Goal: Information Seeking & Learning: Learn about a topic

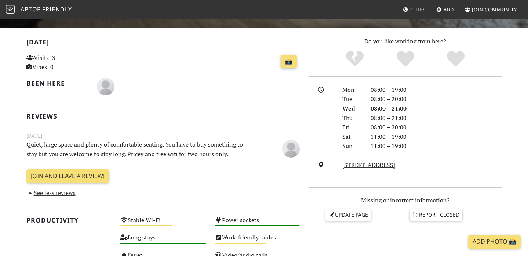
scroll to position [143, 0]
click at [168, 155] on p "Quiet, large space and plenty of comfortable seating. You have to buy something…" at bounding box center [140, 148] width 236 height 19
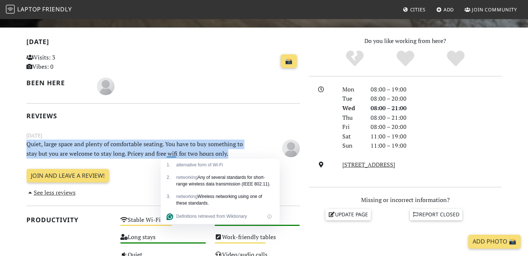
click at [210, 147] on p "Quiet, large space and plenty of comfortable seating. You have to buy something…" at bounding box center [140, 148] width 236 height 19
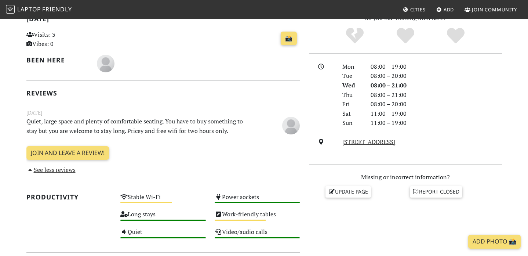
scroll to position [167, 0]
click at [207, 135] on div "[DATE] Quiet, large space and plenty of comfortable seating. You have to buy so…" at bounding box center [163, 122] width 283 height 28
click at [219, 127] on p "Quiet, large space and plenty of comfortable seating. You have to buy something…" at bounding box center [140, 125] width 236 height 19
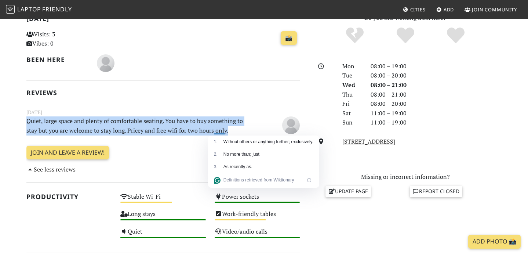
click at [237, 130] on p "Quiet, large space and plenty of comfortable seating. You have to buy something…" at bounding box center [140, 125] width 236 height 19
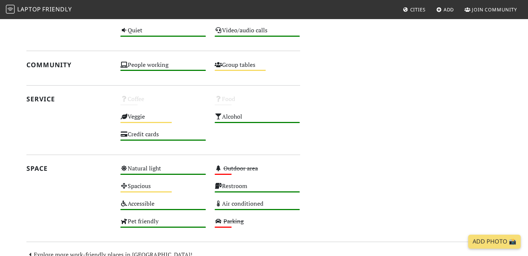
scroll to position [449, 0]
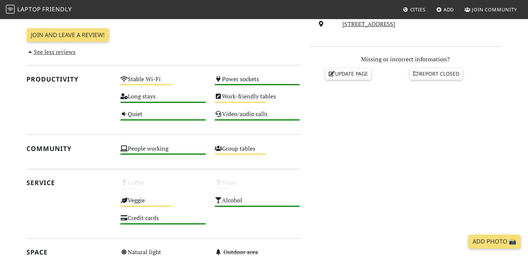
scroll to position [284, 0]
click at [123, 80] on icon at bounding box center [123, 79] width 7 height 6
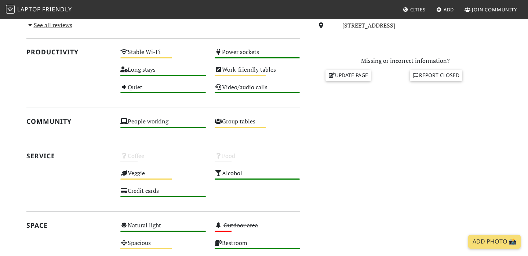
scroll to position [284, 0]
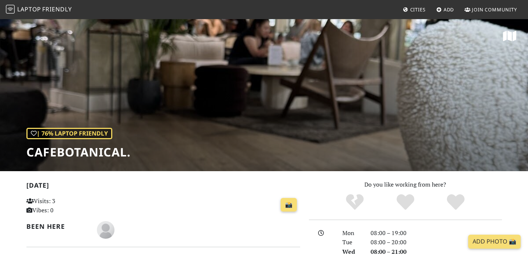
click at [114, 154] on h1 "Cafebotanical." at bounding box center [78, 152] width 104 height 14
click at [36, 11] on span "Laptop" at bounding box center [29, 9] width 24 height 8
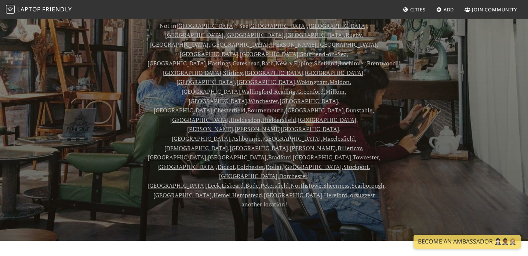
scroll to position [183, 0]
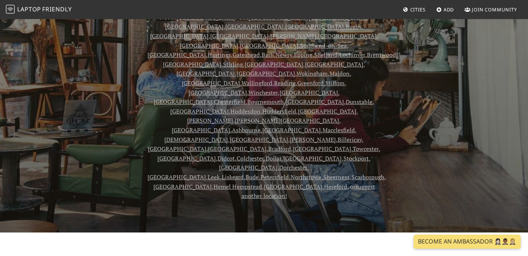
click at [106, 112] on div "From coffee shops to hotel lobbies, discover everyday places to work and connec…" at bounding box center [264, 61] width 484 height 279
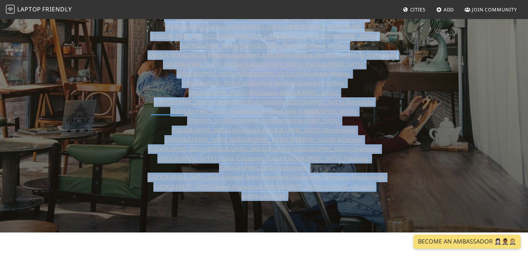
click at [106, 112] on div "From coffee shops to hotel lobbies, discover everyday places to work and connec…" at bounding box center [264, 61] width 484 height 279
click at [117, 136] on header "Co-work, Everywhere From coffee shops to hotel lobbies, discover everyday place…" at bounding box center [264, 33] width 528 height 397
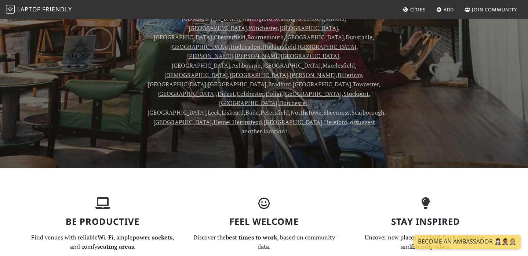
scroll to position [251, 0]
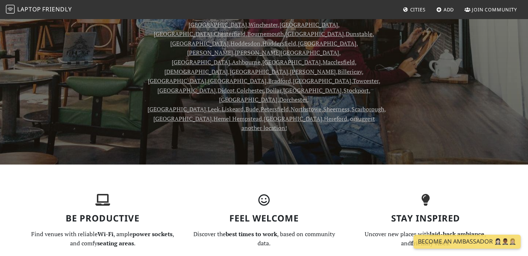
click at [245, 230] on strong "best times to work" at bounding box center [251, 234] width 51 height 8
click at [288, 188] on section "Be Productive Find venues with reliable Wi-Fi , ample power sockets , and comfy…" at bounding box center [264, 223] width 484 height 119
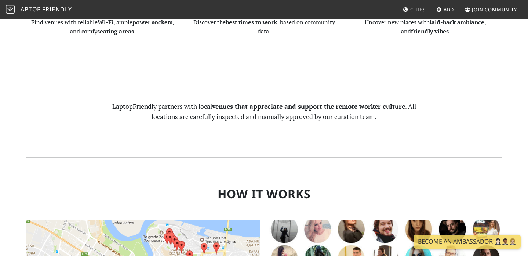
scroll to position [472, 0]
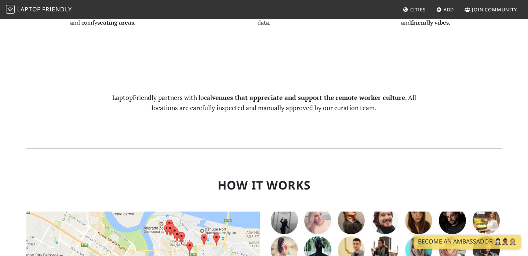
click at [253, 149] on section "How it Works Find Local Work Hubs Quiet? Air conditioned? Well lit? Get stuff d…" at bounding box center [264, 258] width 476 height 218
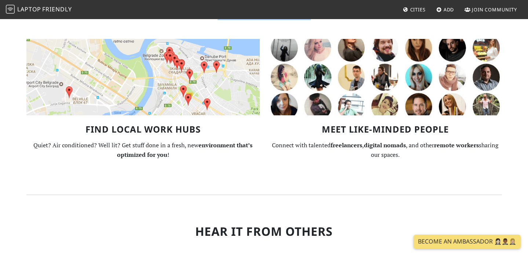
scroll to position [647, 0]
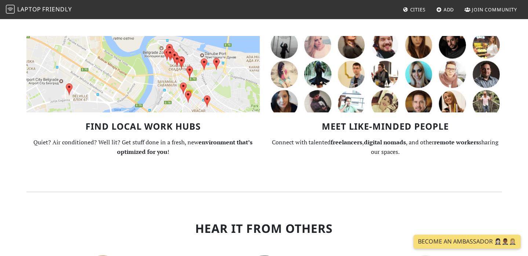
click at [210, 100] on section "How it Works Find Local Work Hubs Quiet? Air conditioned? Well lit? Get stuff d…" at bounding box center [264, 82] width 476 height 218
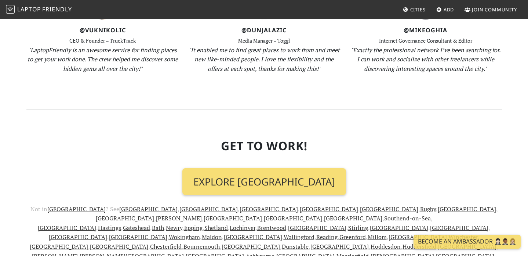
scroll to position [920, 0]
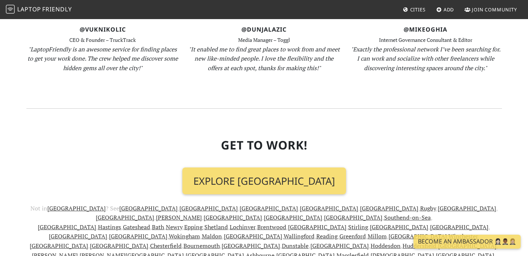
click at [363, 138] on h2 "Get To Work!" at bounding box center [264, 145] width 476 height 14
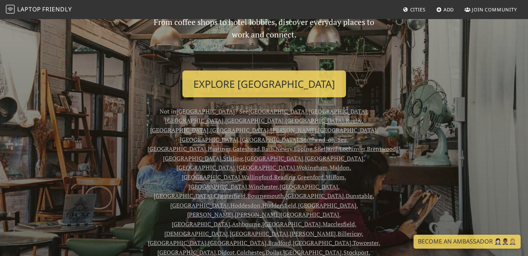
scroll to position [0, 0]
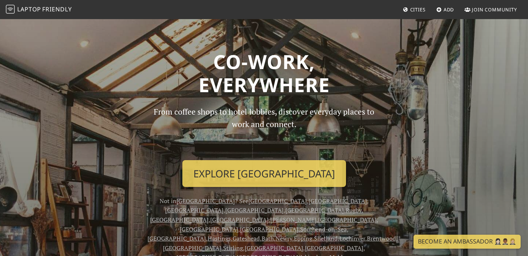
click at [360, 73] on h1 "Co-work, Everywhere" at bounding box center [264, 73] width 476 height 47
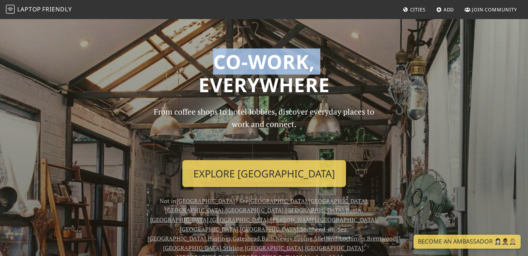
click at [360, 73] on h1 "Co-work, Everywhere" at bounding box center [264, 73] width 476 height 47
click at [422, 80] on h1 "Co-work, Everywhere" at bounding box center [264, 73] width 476 height 47
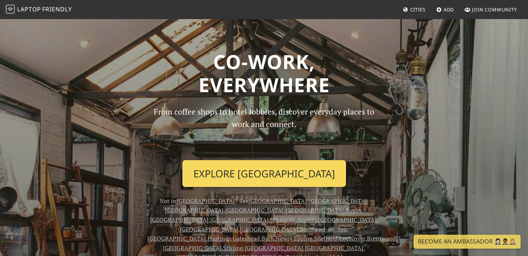
click at [273, 172] on link "Explore London" at bounding box center [264, 173] width 164 height 27
